Goal: Task Accomplishment & Management: Manage account settings

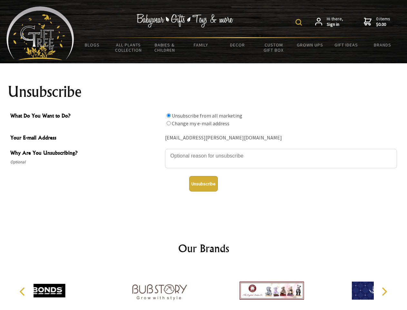
click at [300, 22] on img at bounding box center [299, 22] width 6 height 6
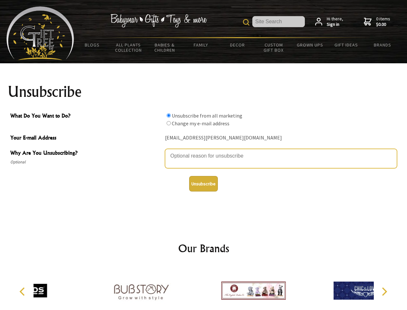
click at [204, 151] on textarea "Why Are You Unsubscribing?" at bounding box center [281, 158] width 232 height 19
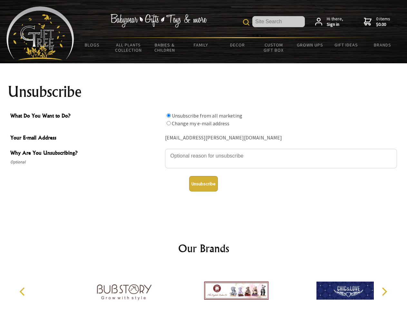
click at [169, 115] on input "What Do You Want to Do?" at bounding box center [169, 115] width 4 height 4
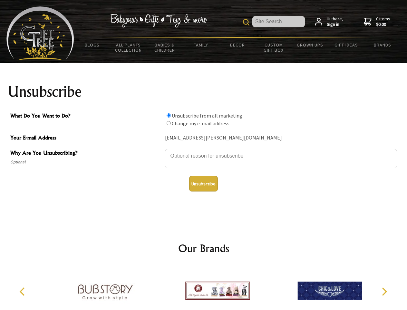
click at [169, 123] on input "What Do You Want to Do?" at bounding box center [169, 123] width 4 height 4
radio input "true"
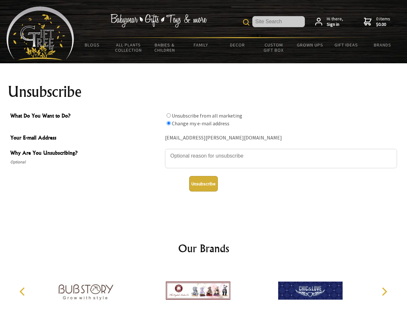
click at [203, 184] on button "Unsubscribe" at bounding box center [203, 183] width 29 height 15
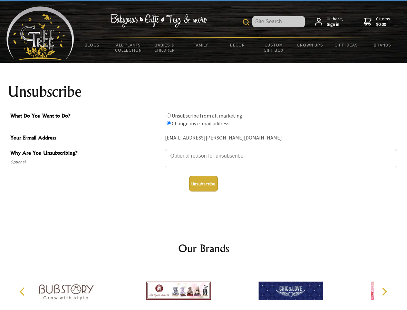
click at [204, 288] on img at bounding box center [178, 290] width 65 height 48
click at [23, 291] on icon "Previous" at bounding box center [23, 291] width 8 height 8
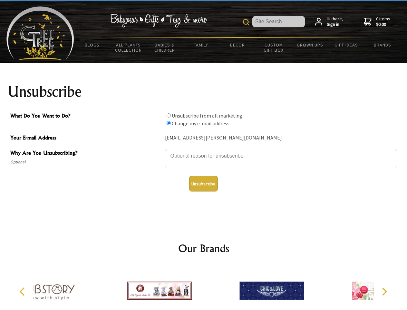
click at [384, 291] on icon "Next" at bounding box center [384, 291] width 8 height 8
